Goal: Task Accomplishment & Management: Manage account settings

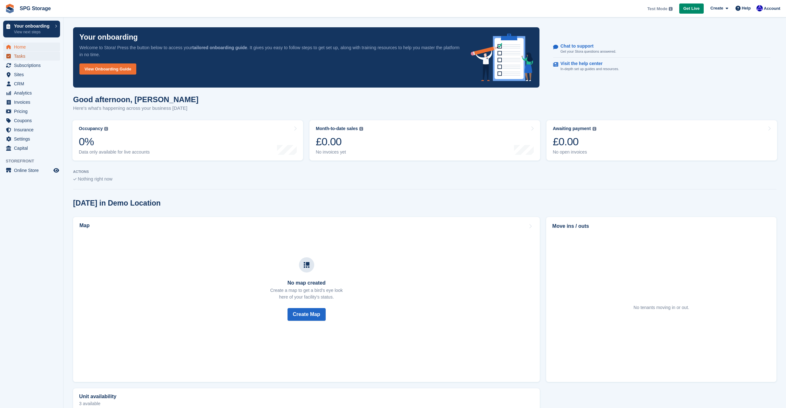
click at [25, 57] on span "Tasks" at bounding box center [33, 56] width 38 height 9
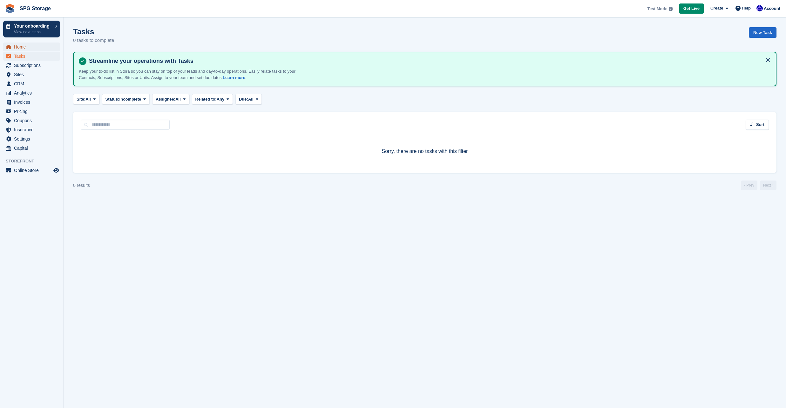
click at [22, 47] on span "Home" at bounding box center [33, 47] width 38 height 9
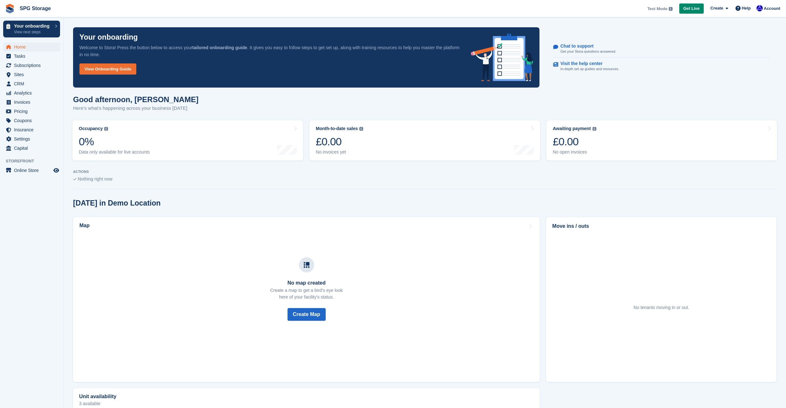
scroll to position [66, 0]
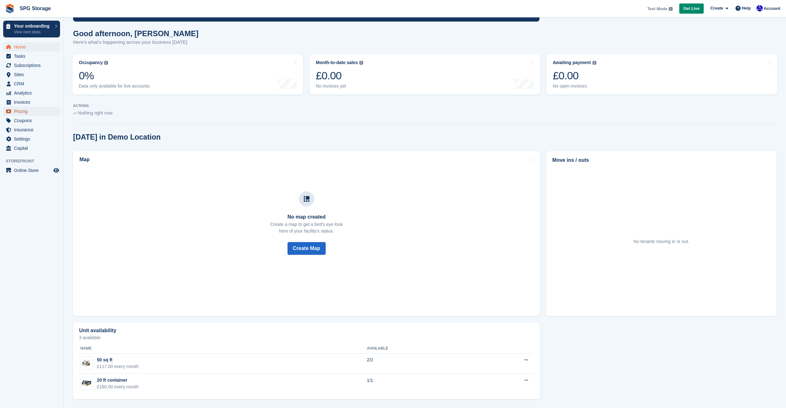
click at [28, 115] on span "Pricing" at bounding box center [33, 111] width 38 height 9
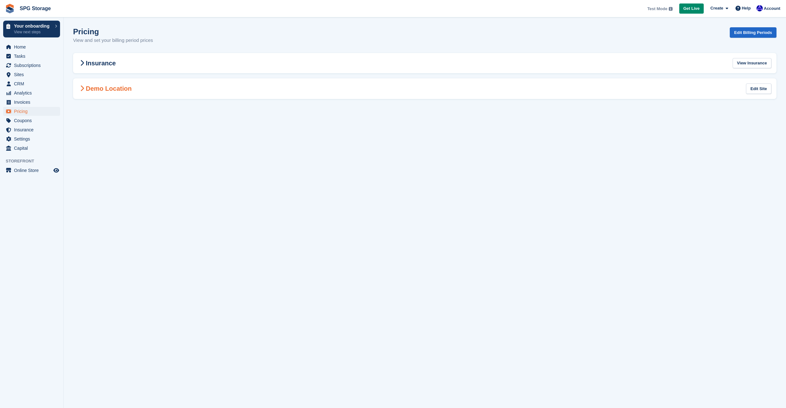
click at [101, 89] on h2 "Demo Location" at bounding box center [104, 89] width 53 height 8
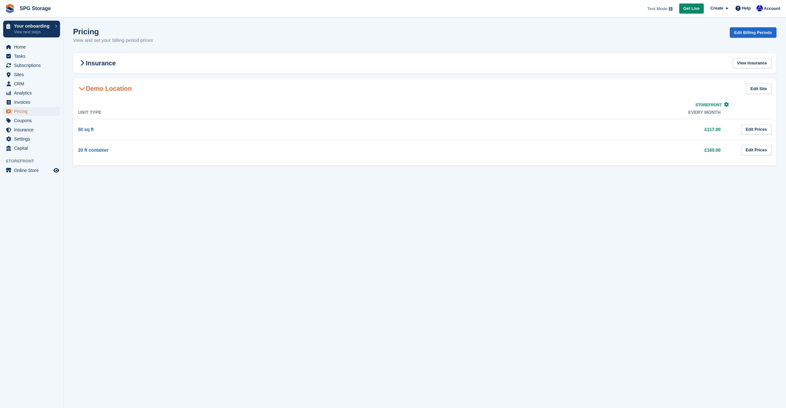
click at [480, 221] on section "Pricing View and set your billing period prices Edit Billing Periods Insurance …" at bounding box center [425, 204] width 722 height 408
